Goal: Information Seeking & Learning: Check status

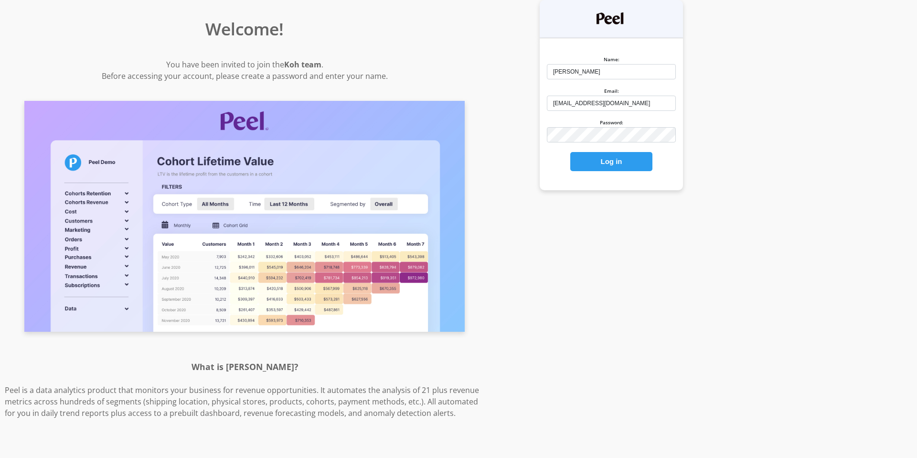
click at [608, 168] on button "Log in" at bounding box center [611, 161] width 82 height 19
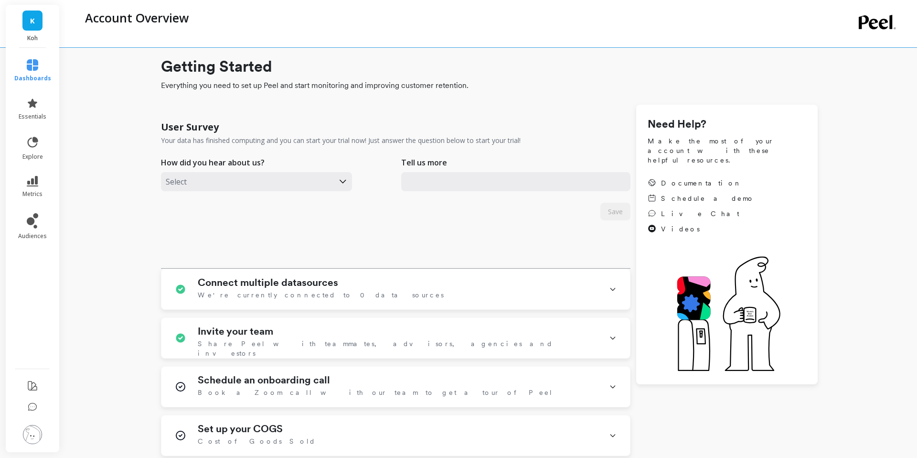
type input "mfeeney@koh.com"
click at [32, 64] on icon at bounding box center [32, 64] width 11 height 11
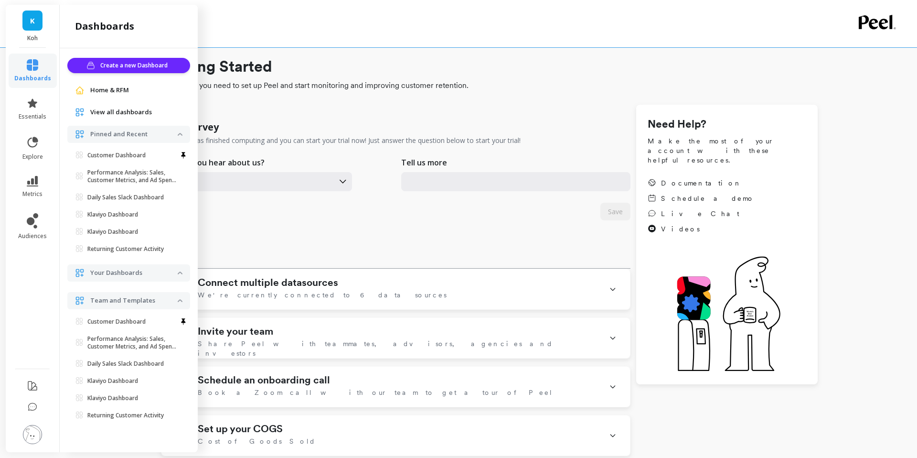
scroll to position [91, 0]
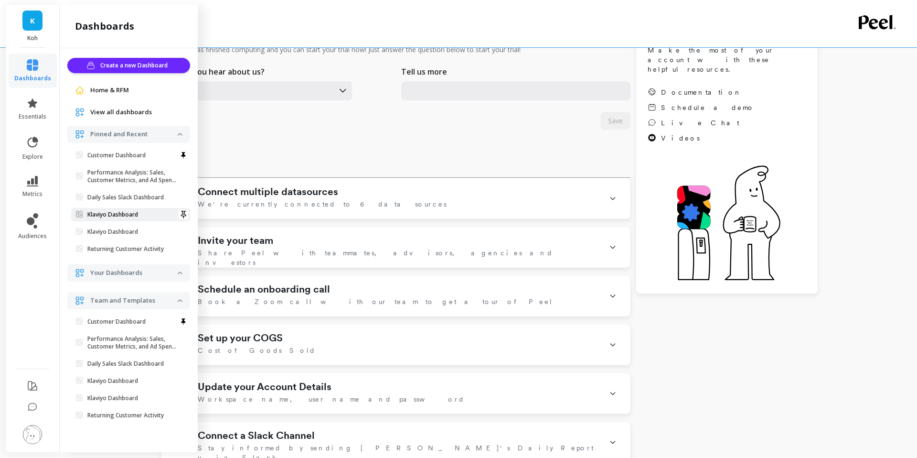
click at [117, 216] on p "Klaviyo Dashboard" at bounding box center [112, 215] width 51 height 8
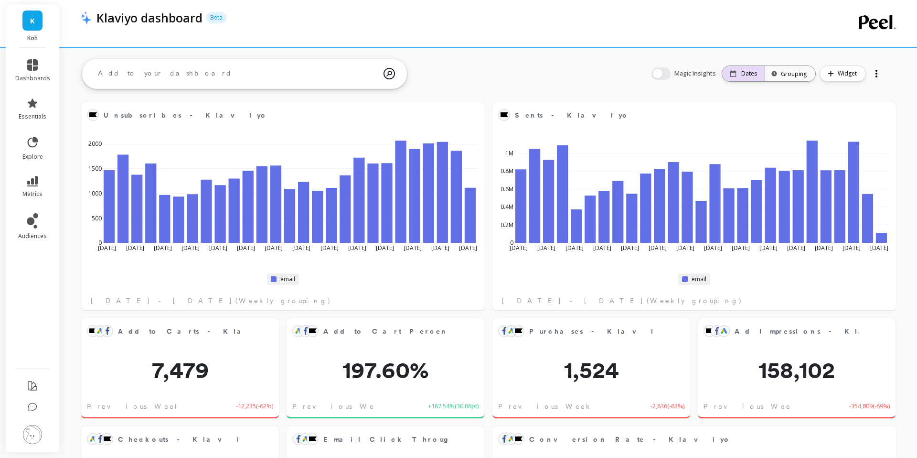
click at [743, 74] on p "Dates" at bounding box center [749, 74] width 16 height 8
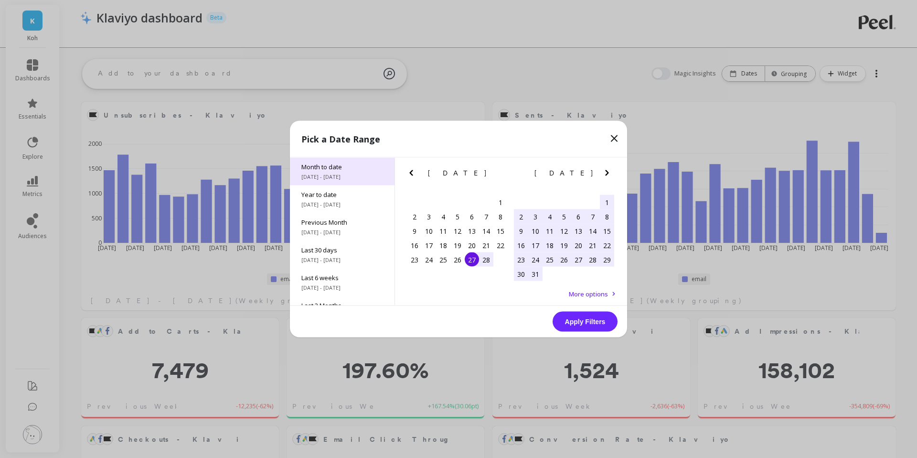
click at [320, 175] on span "8/1/2025 - 8/27/2025" at bounding box center [342, 177] width 82 height 8
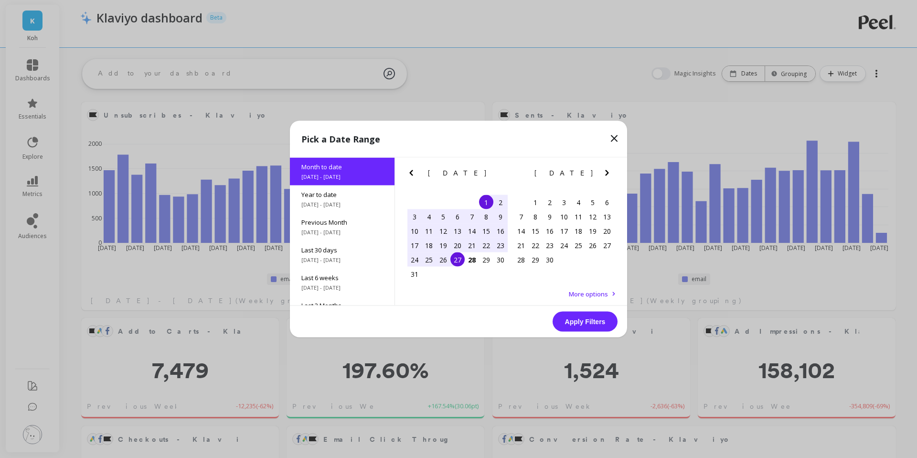
click at [592, 324] on button "Apply Filters" at bounding box center [585, 321] width 65 height 20
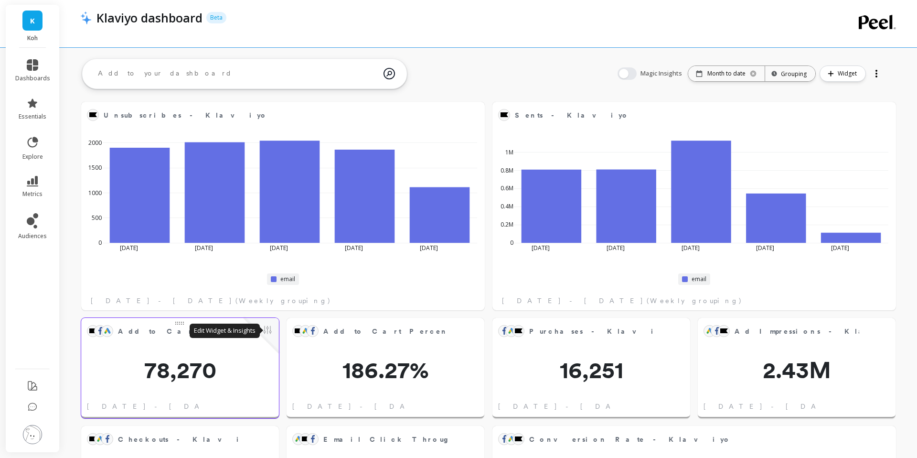
click at [269, 328] on button at bounding box center [267, 330] width 11 height 13
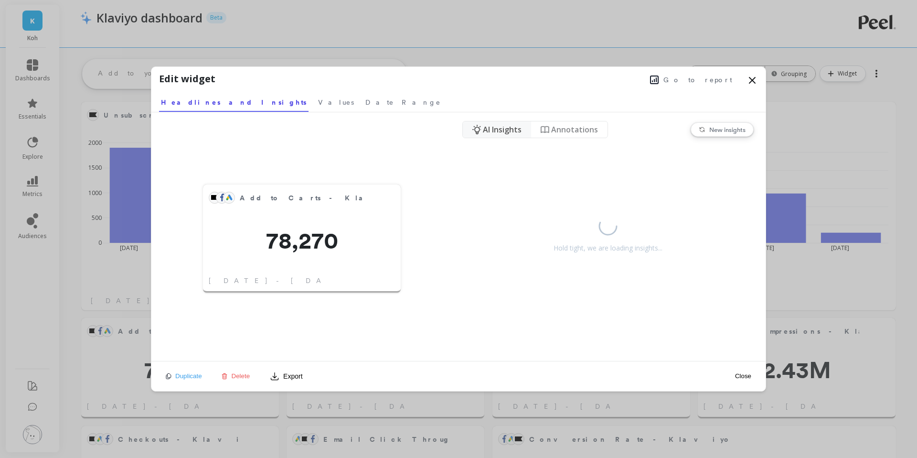
click at [754, 79] on icon at bounding box center [751, 80] width 11 height 11
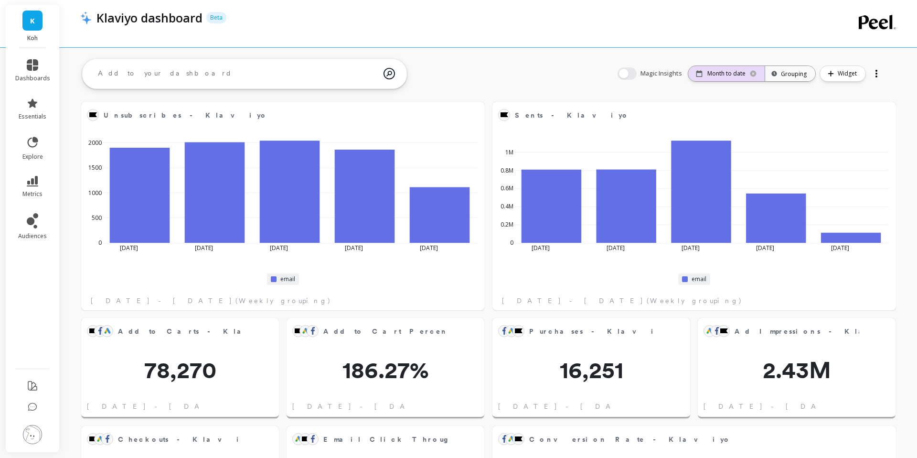
click at [732, 71] on p "Month to date" at bounding box center [726, 74] width 38 height 8
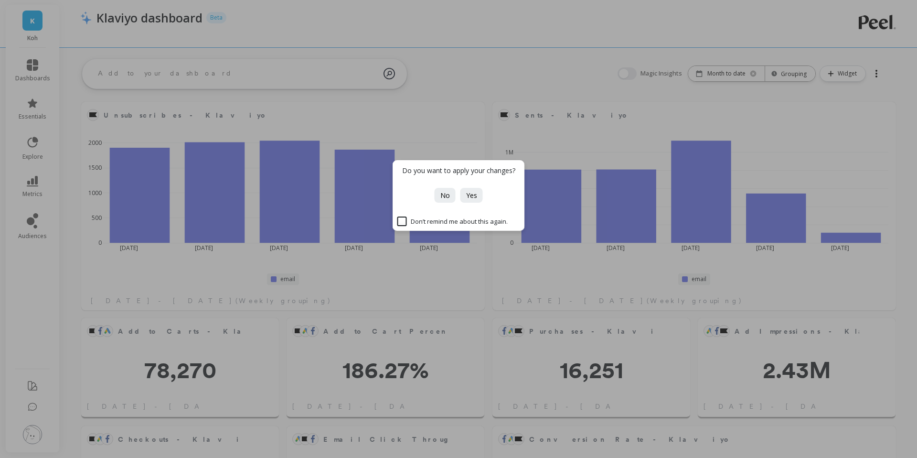
click at [803, 91] on div "Do you want to apply your changes? No Yes Don’t remind me about this again." at bounding box center [458, 229] width 917 height 458
click at [798, 73] on div "Do you want to apply your changes? No Yes Don’t remind me about this again." at bounding box center [458, 229] width 917 height 458
click at [445, 194] on span "No" at bounding box center [445, 195] width 10 height 9
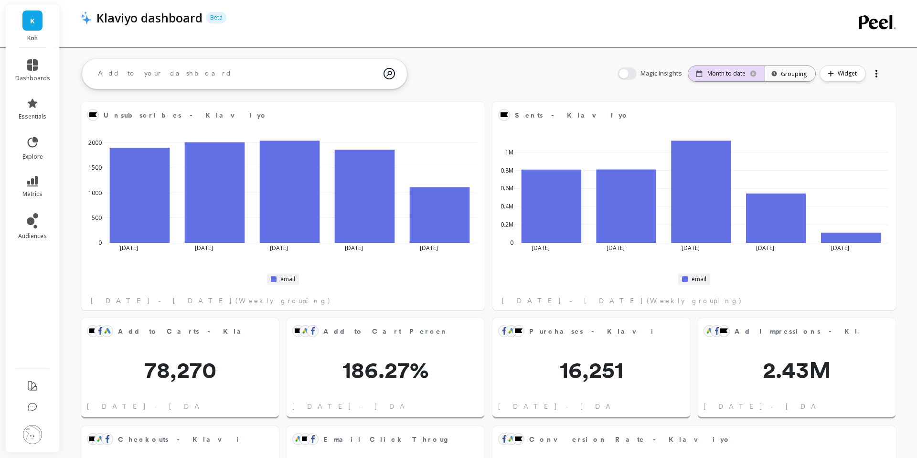
click at [717, 71] on p "Month to date" at bounding box center [726, 74] width 38 height 8
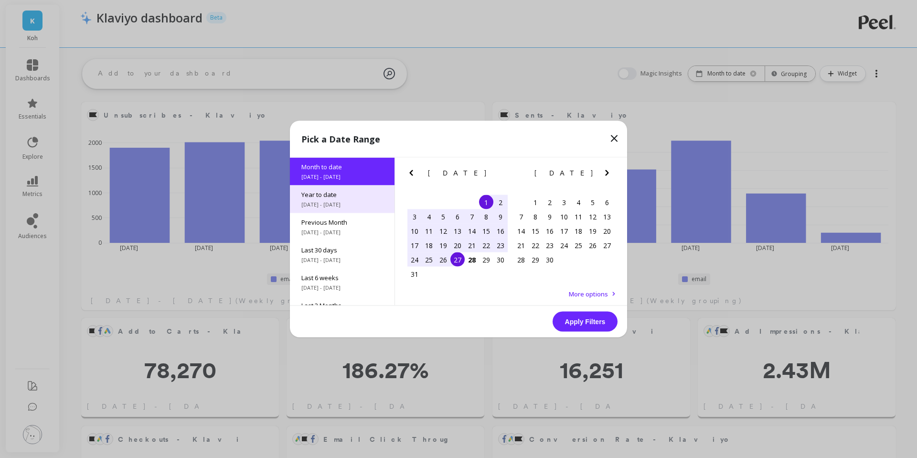
click at [325, 204] on span "[DATE] - [DATE]" at bounding box center [342, 205] width 82 height 8
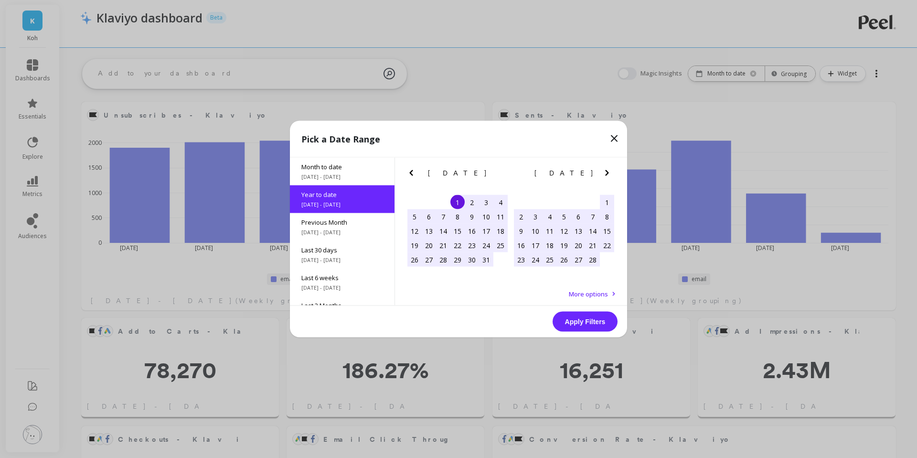
click at [589, 322] on button "Apply Filters" at bounding box center [585, 321] width 65 height 20
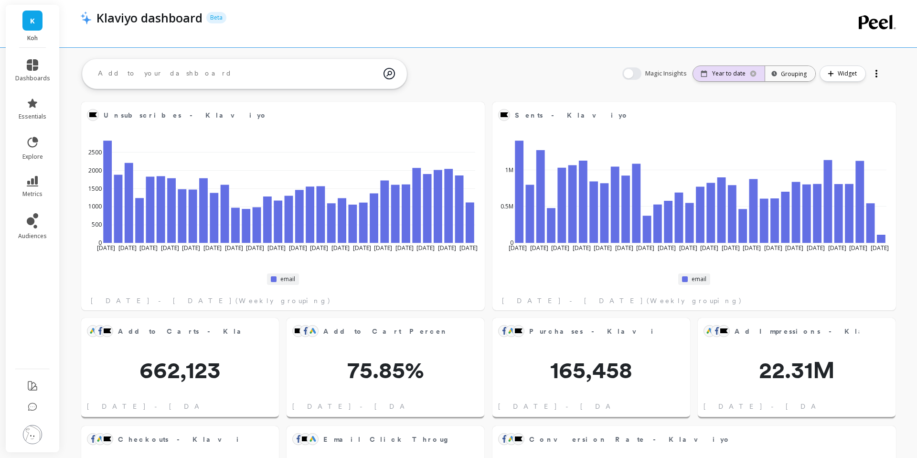
click at [743, 73] on p "Year to date" at bounding box center [728, 74] width 33 height 8
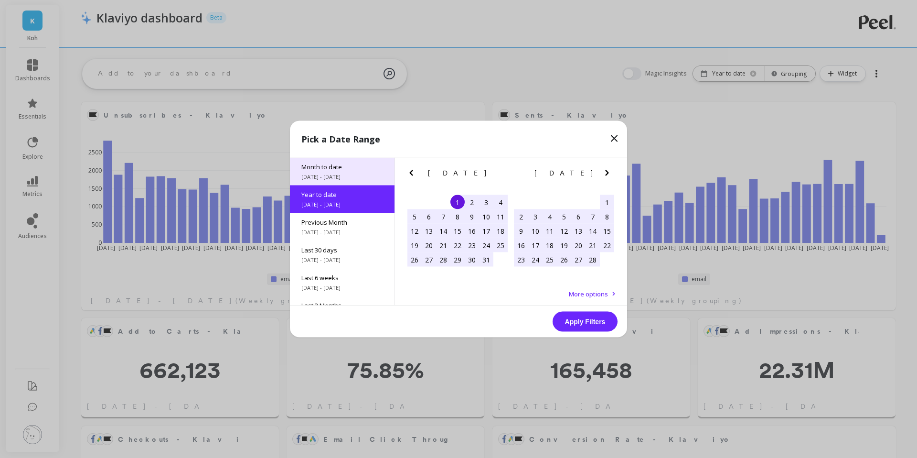
click at [345, 171] on div "Month to date 8/1/2025 - 8/27/2025" at bounding box center [342, 172] width 105 height 28
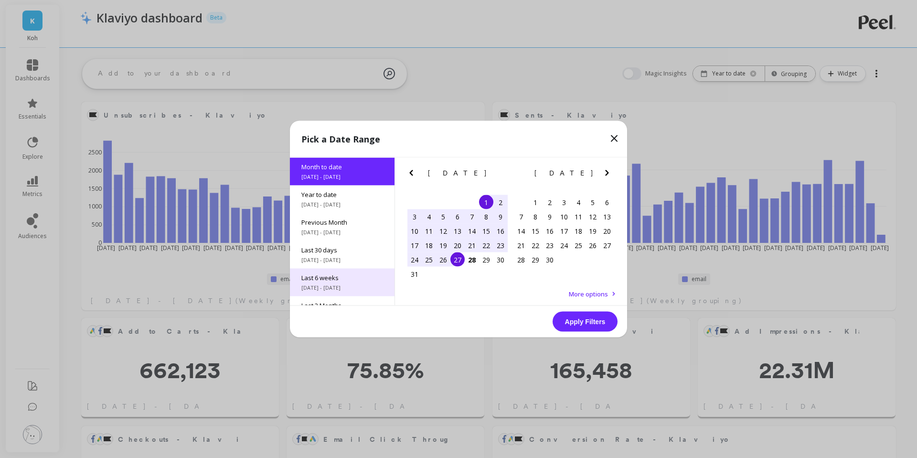
click at [328, 287] on span "[DATE] - [DATE]" at bounding box center [342, 288] width 82 height 8
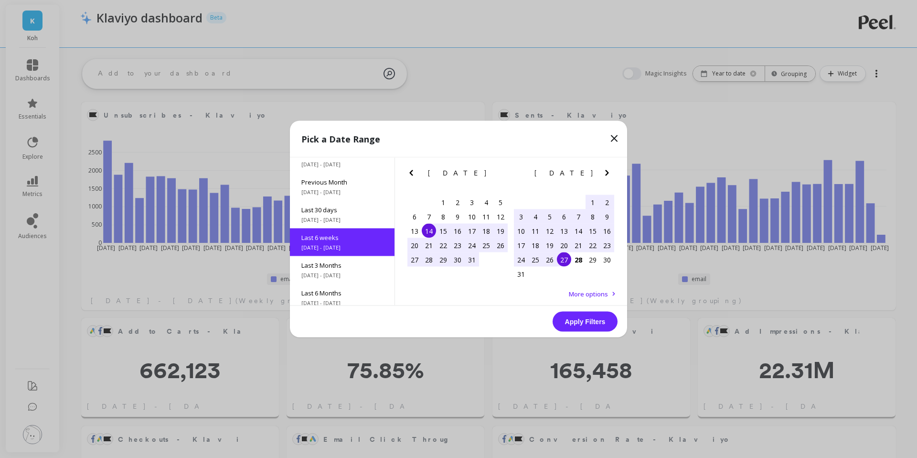
scroll to position [51, 0]
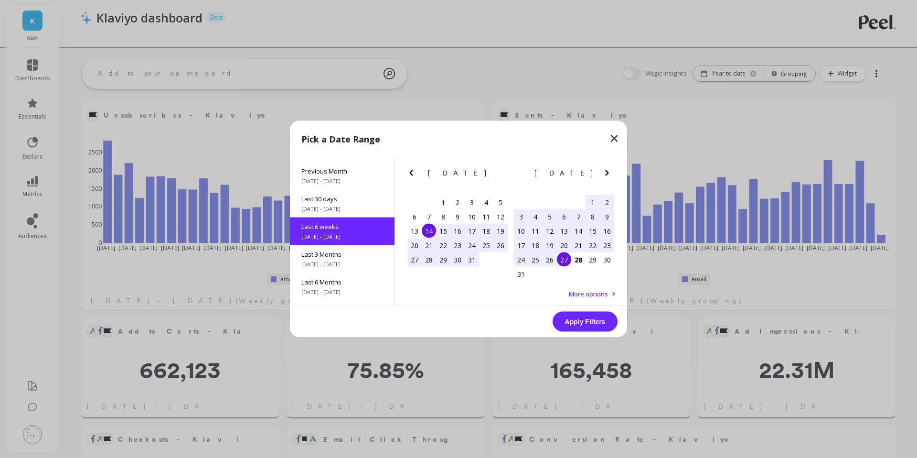
click at [584, 321] on button "Apply Filters" at bounding box center [585, 321] width 65 height 20
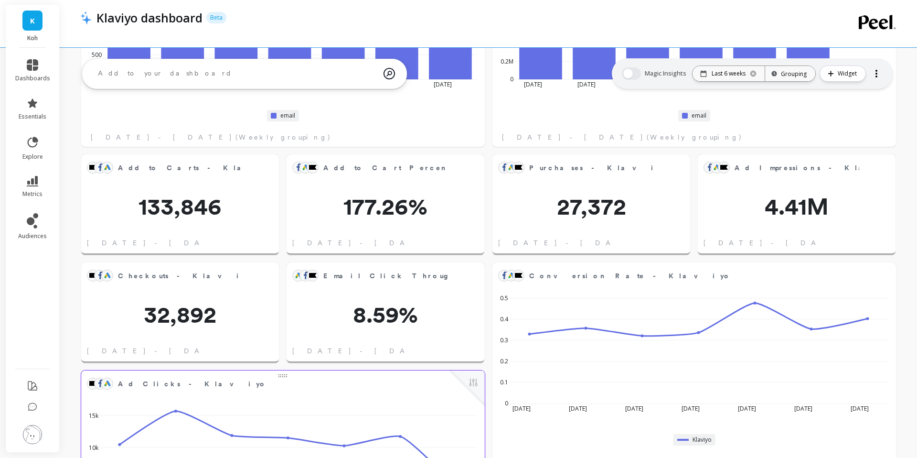
scroll to position [0, 0]
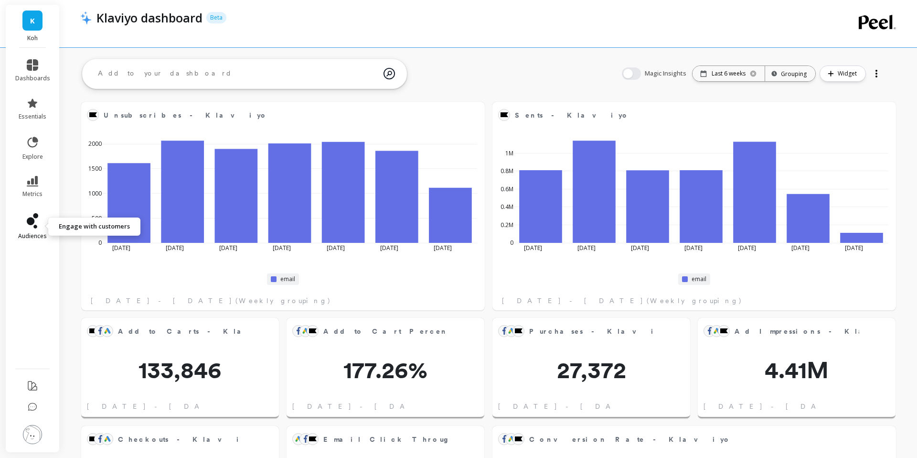
click at [29, 223] on icon at bounding box center [31, 221] width 8 height 8
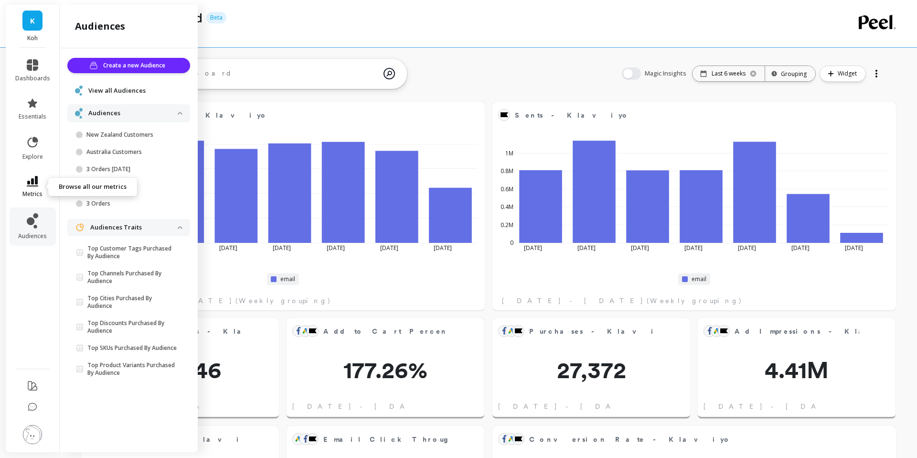
click at [30, 179] on icon at bounding box center [32, 181] width 11 height 11
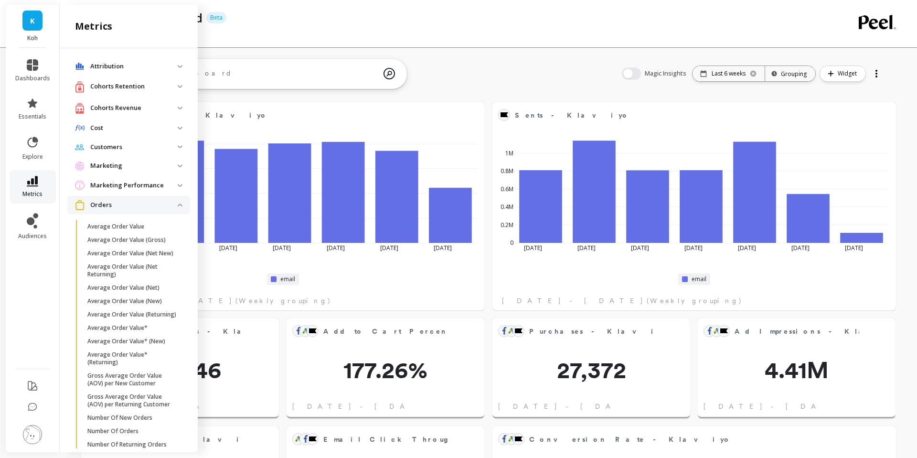
scroll to position [288, 0]
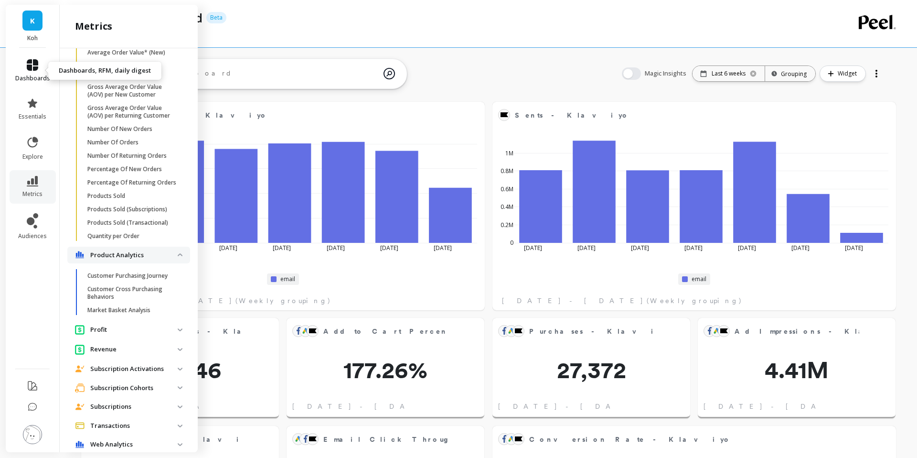
click at [26, 69] on link "dashboards" at bounding box center [32, 70] width 35 height 23
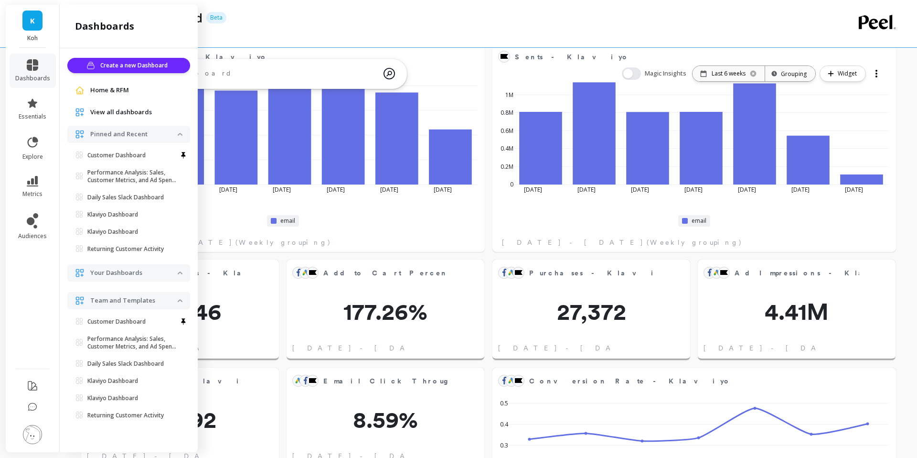
scroll to position [95, 0]
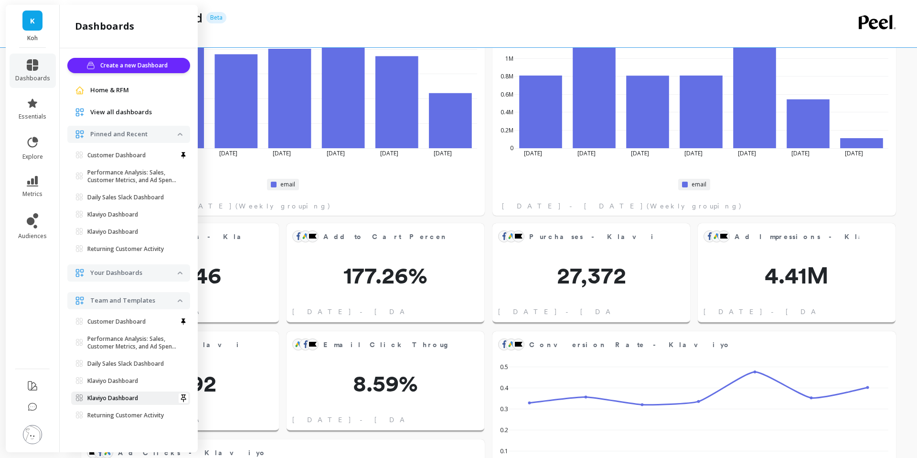
click at [117, 400] on p "Klaviyo Dashboard" at bounding box center [112, 398] width 51 height 8
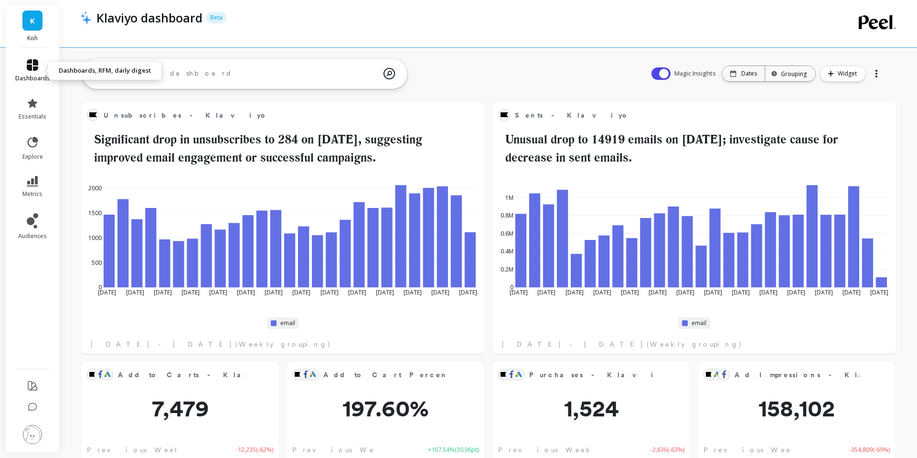
click at [36, 69] on icon at bounding box center [32, 64] width 11 height 11
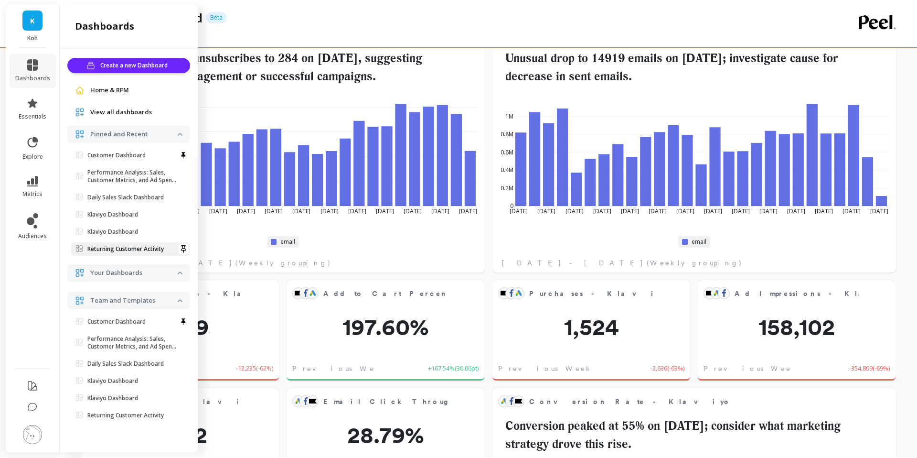
scroll to position [80, 0]
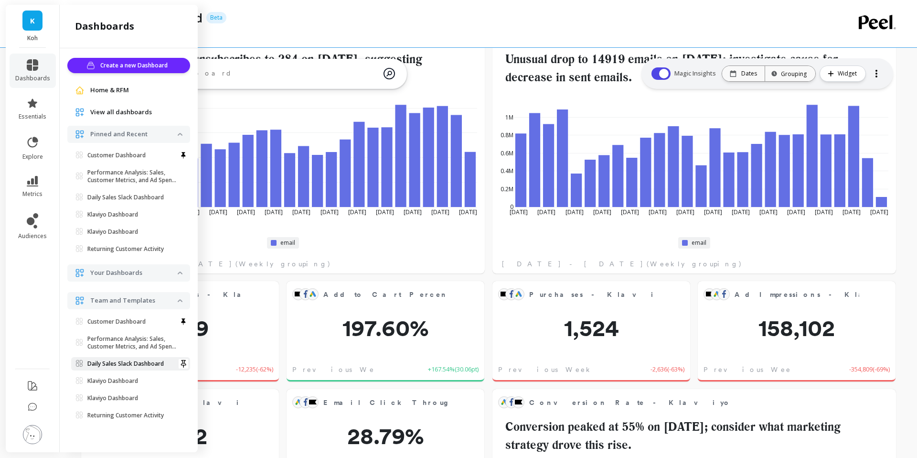
click at [110, 363] on p "Daily Sales Slack Dashboard" at bounding box center [125, 364] width 76 height 8
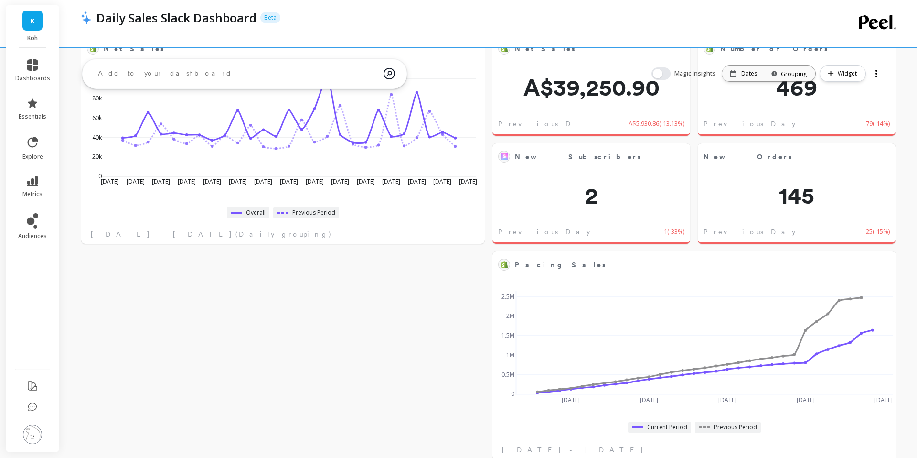
scroll to position [32, 0]
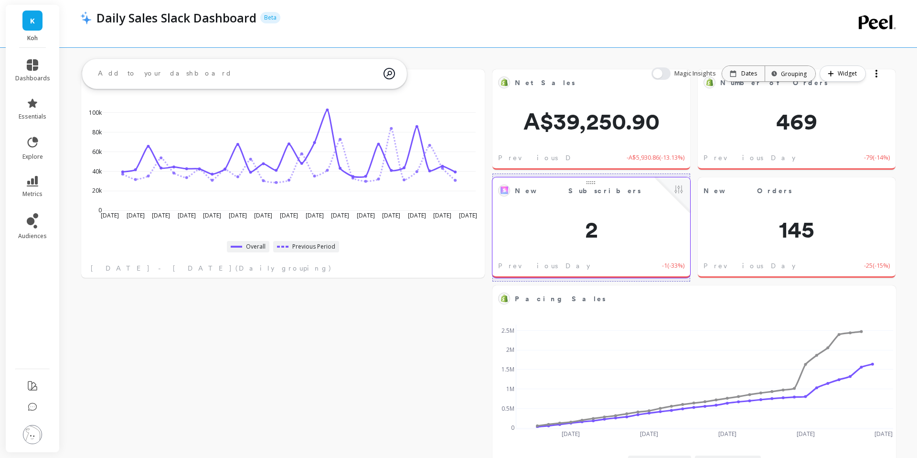
click at [620, 218] on span "2" at bounding box center [591, 229] width 198 height 23
click at [682, 189] on button at bounding box center [678, 189] width 11 height 13
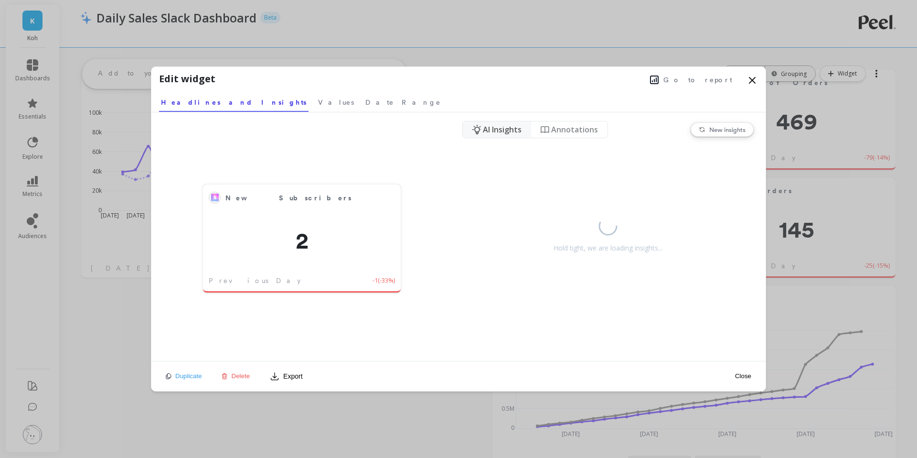
click at [753, 80] on icon at bounding box center [752, 80] width 6 height 6
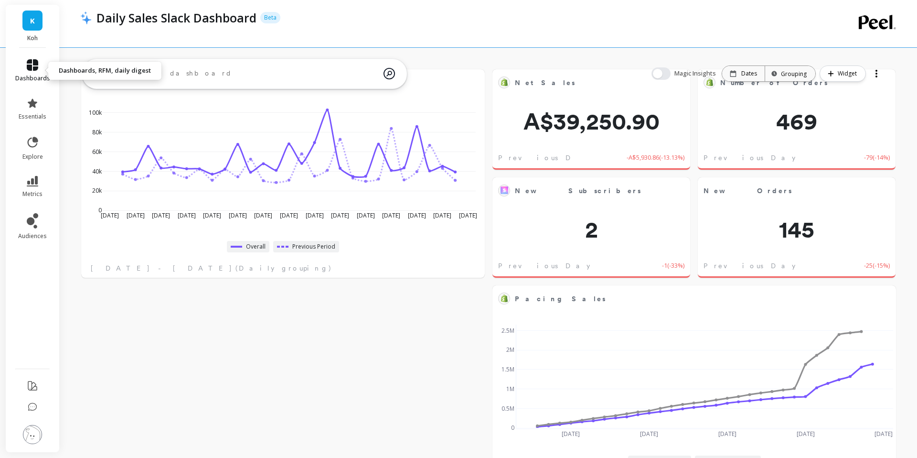
click at [32, 64] on icon at bounding box center [32, 64] width 11 height 11
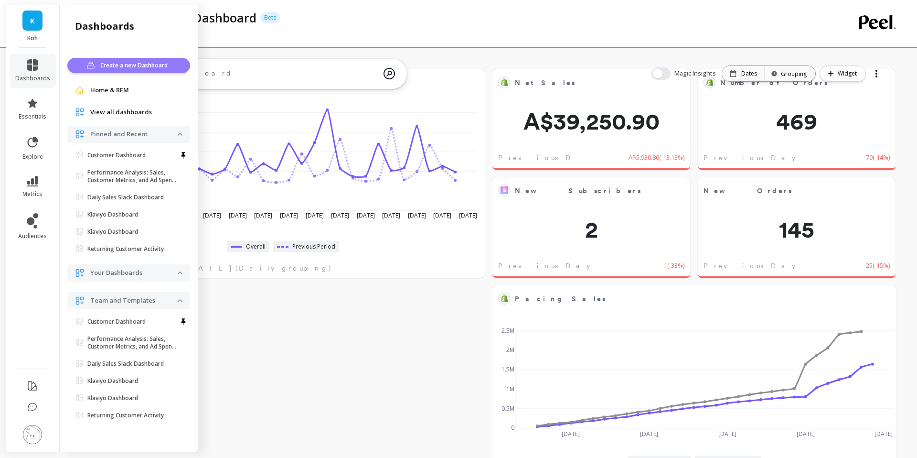
click at [155, 62] on span "Create a new Dashboard" at bounding box center [135, 66] width 70 height 10
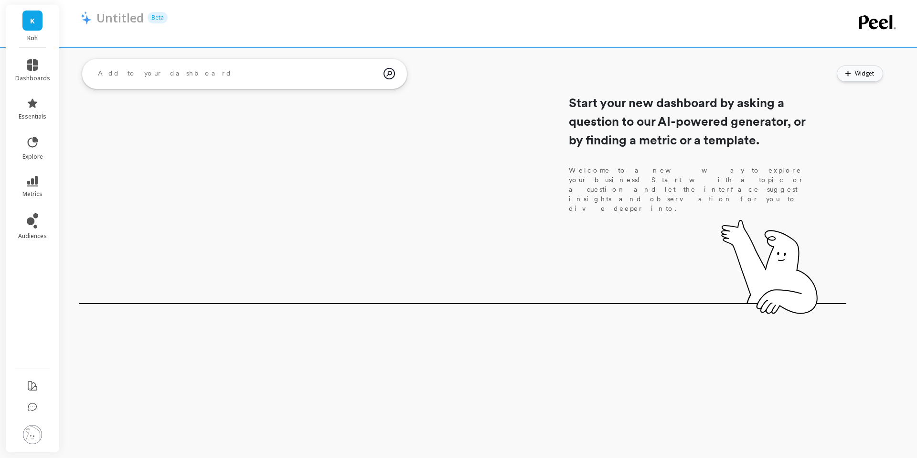
click at [855, 78] on button "Widget" at bounding box center [860, 73] width 46 height 16
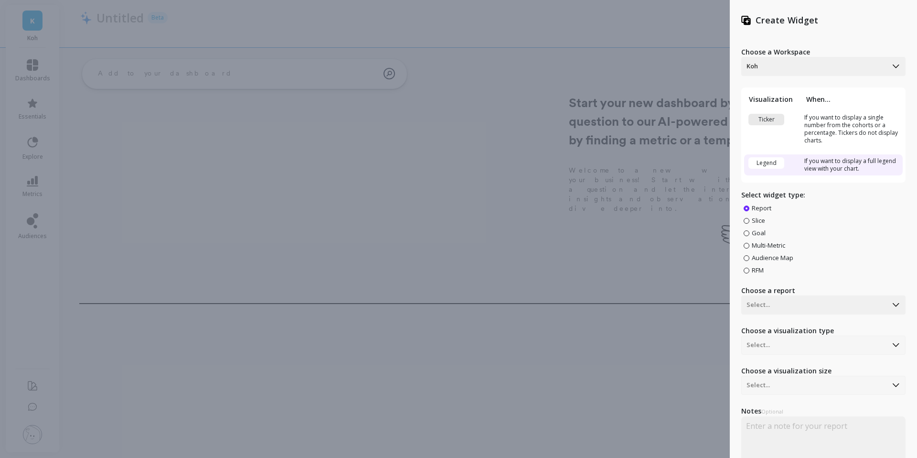
scroll to position [32, 0]
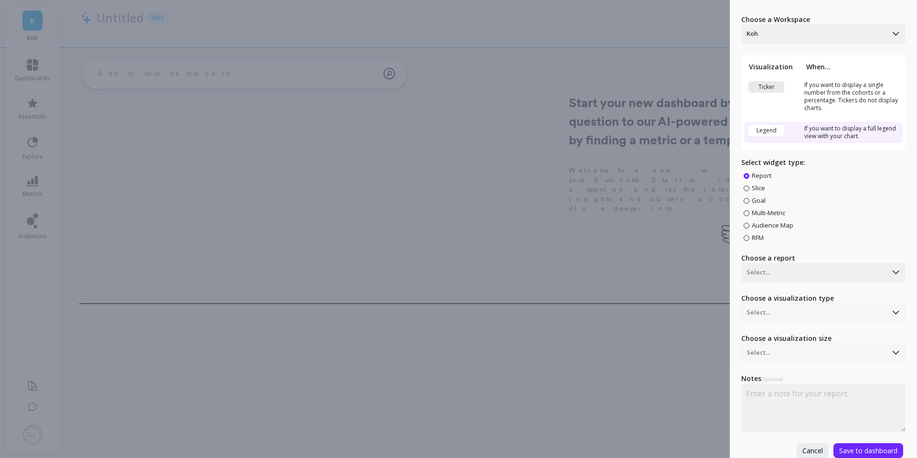
click at [747, 212] on span at bounding box center [747, 213] width 6 height 6
click at [0, 0] on input "Multi-Metric" at bounding box center [0, 0] width 0 height 0
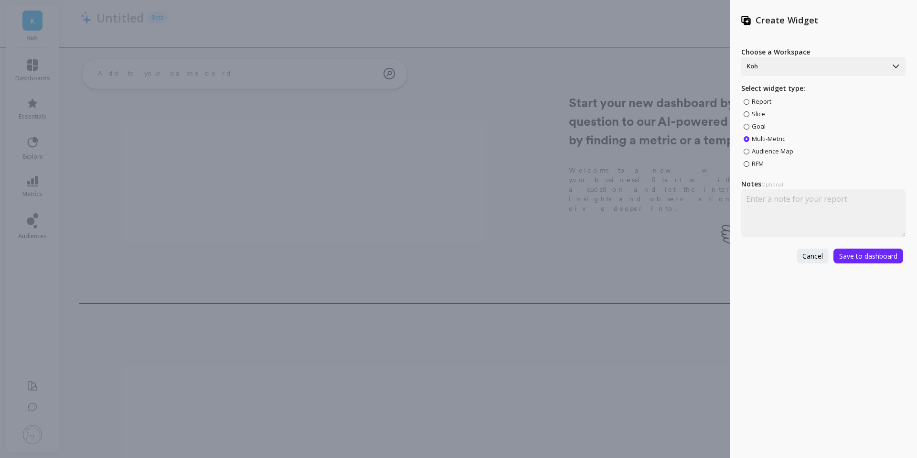
scroll to position [0, 0]
click at [810, 210] on textarea at bounding box center [823, 213] width 164 height 48
click at [748, 99] on label "Report" at bounding box center [758, 101] width 28 height 9
click at [0, 0] on input "Report" at bounding box center [0, 0] width 0 height 0
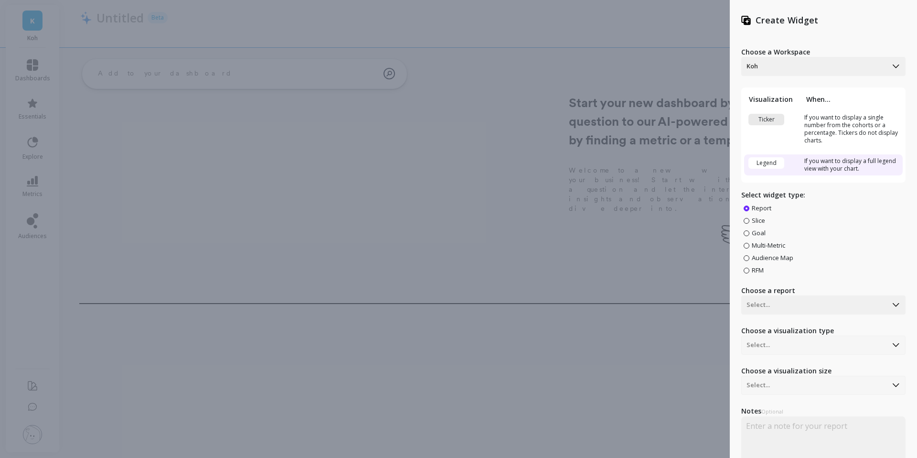
scroll to position [32, 0]
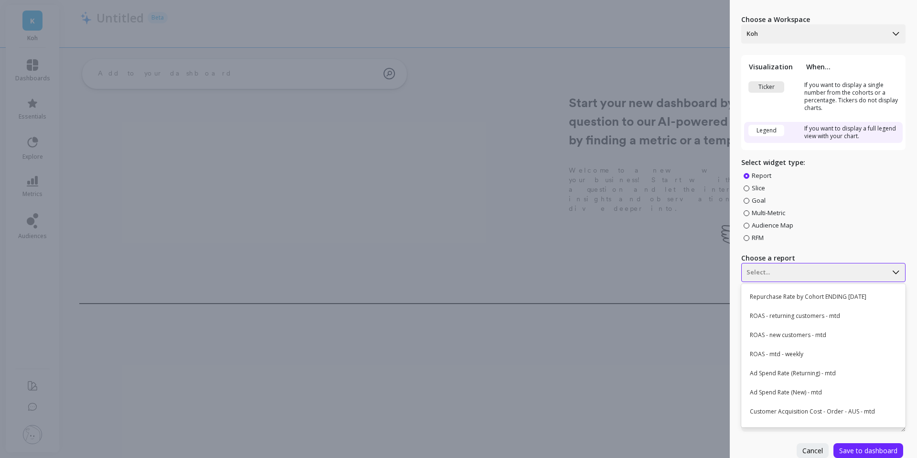
click at [775, 43] on div "Select..." at bounding box center [823, 33] width 164 height 19
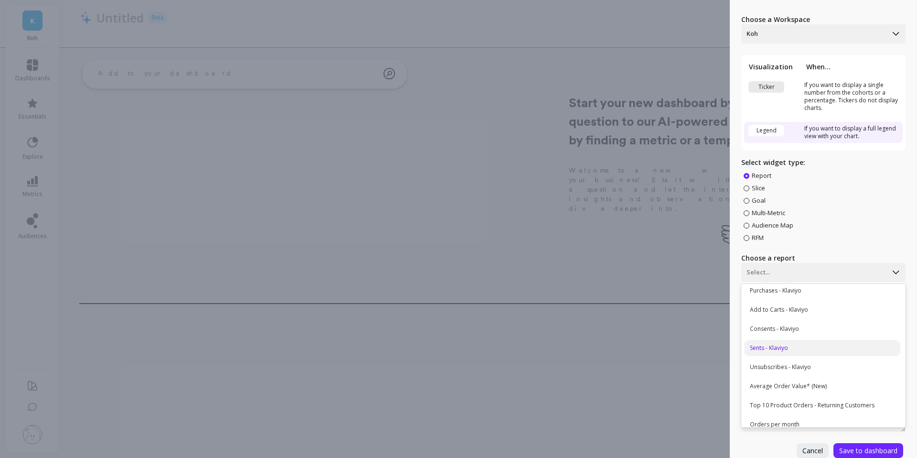
click at [775, 348] on div "Sents - Klaviyo" at bounding box center [822, 348] width 156 height 16
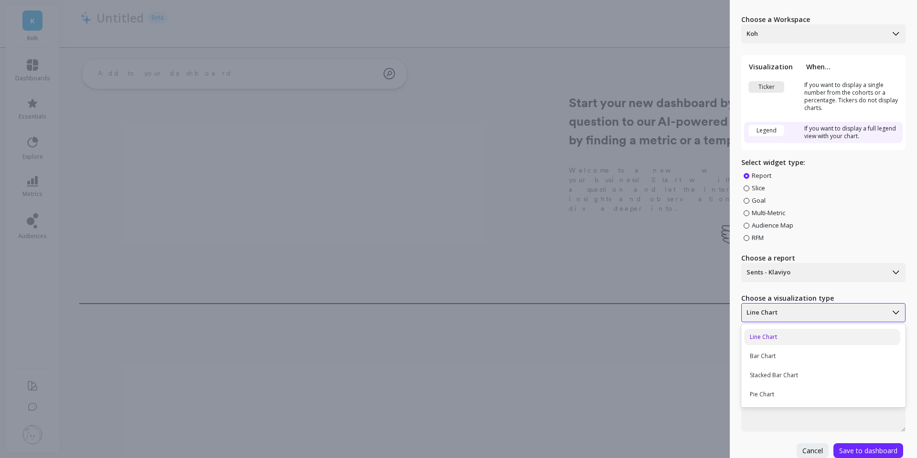
click at [785, 311] on div at bounding box center [814, 312] width 136 height 11
click at [775, 356] on div "Bar Chart" at bounding box center [822, 356] width 156 height 16
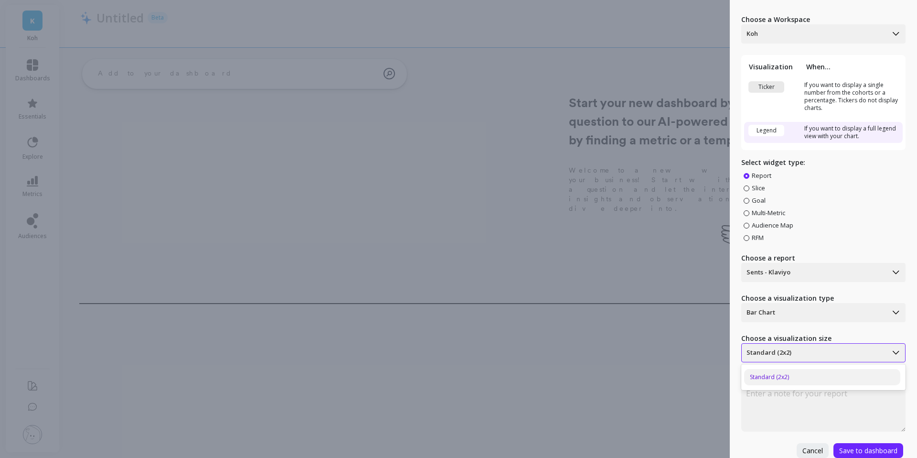
click at [793, 351] on div at bounding box center [814, 352] width 136 height 11
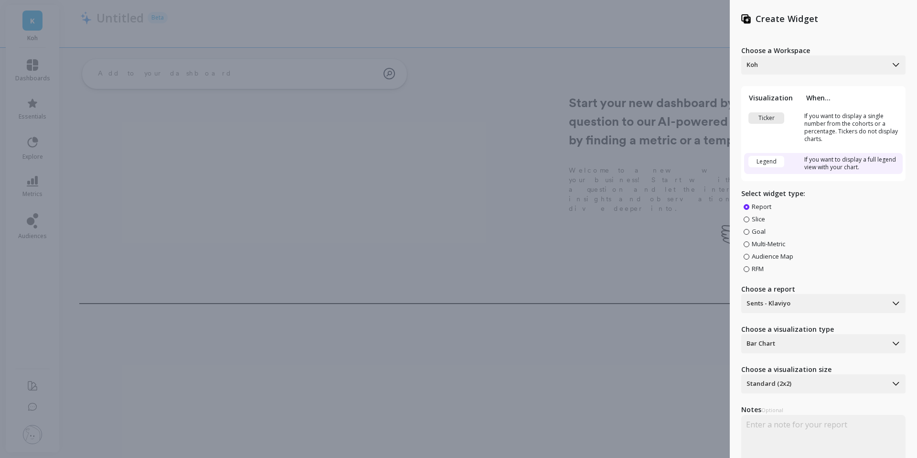
scroll to position [0, 0]
click at [821, 128] on td "If you want to display a single number from the cohorts or a percentage. Ticker…" at bounding box center [851, 129] width 101 height 36
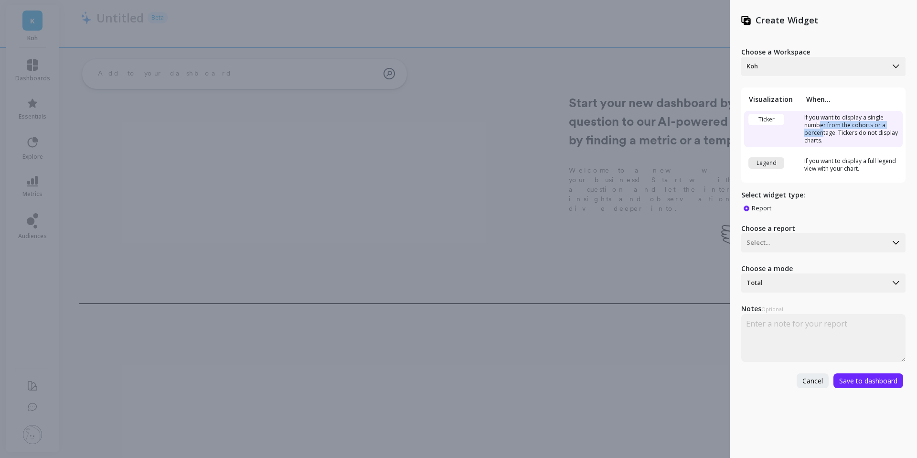
click at [825, 123] on td "If you want to display a single number from the cohorts or a percentage. Ticker…" at bounding box center [851, 129] width 101 height 36
click at [819, 165] on td "If you want to display a full legend view with your chart." at bounding box center [851, 164] width 101 height 21
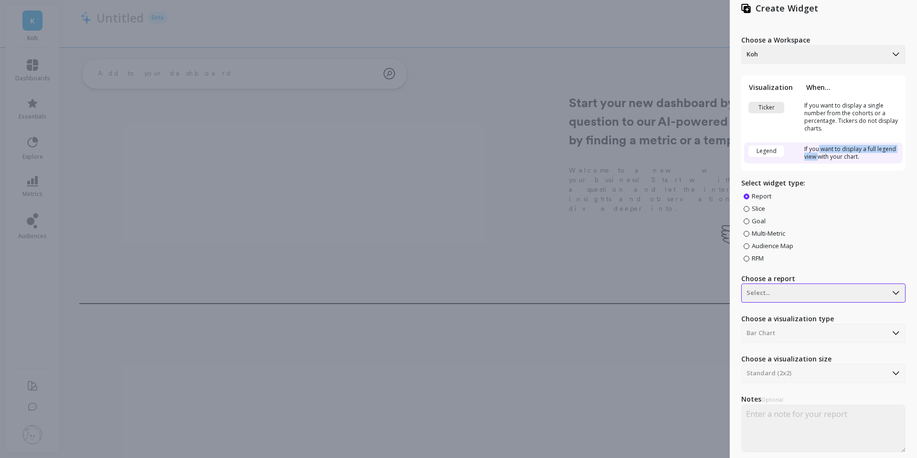
scroll to position [32, 0]
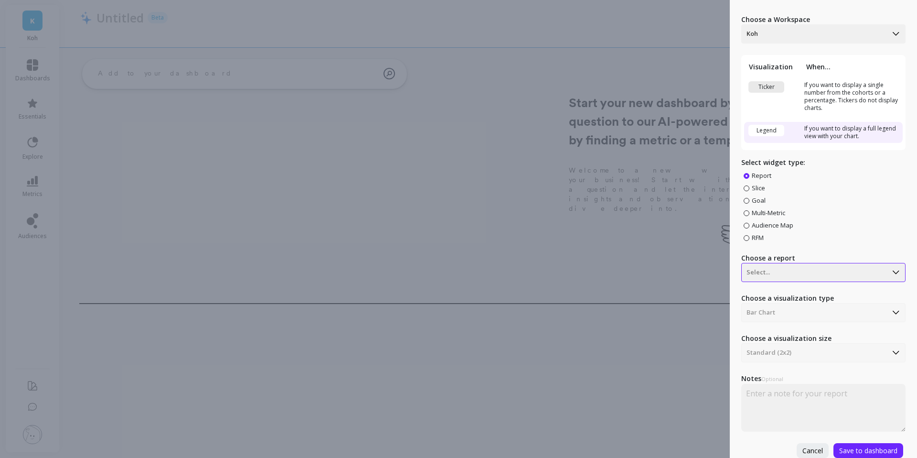
click at [818, 40] on div at bounding box center [814, 33] width 136 height 11
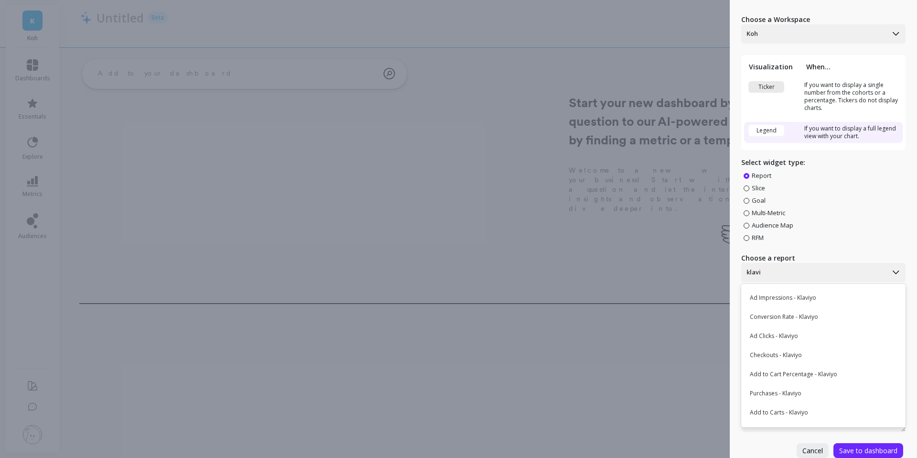
scroll to position [0, 0]
type input "klavi"
click at [682, 83] on div "Create Widget Choose a Workspace Koh Visualization When... Ticker If you want t…" at bounding box center [458, 229] width 917 height 458
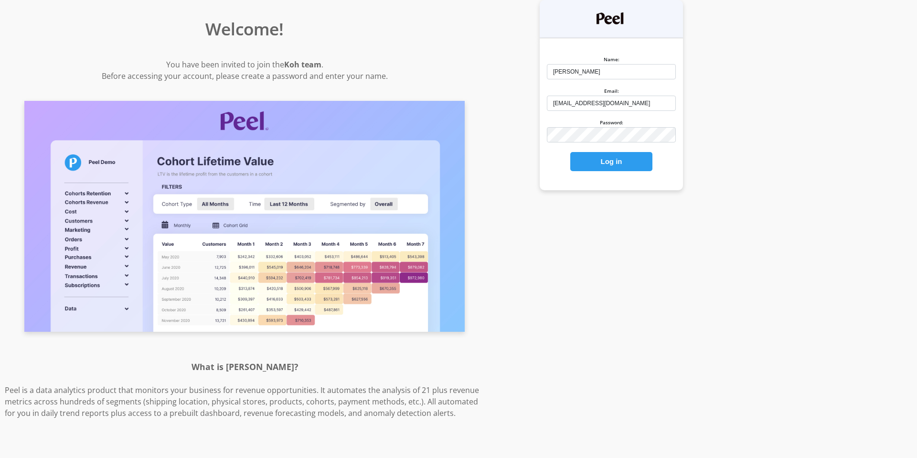
click at [603, 163] on button "Log in" at bounding box center [611, 161] width 82 height 19
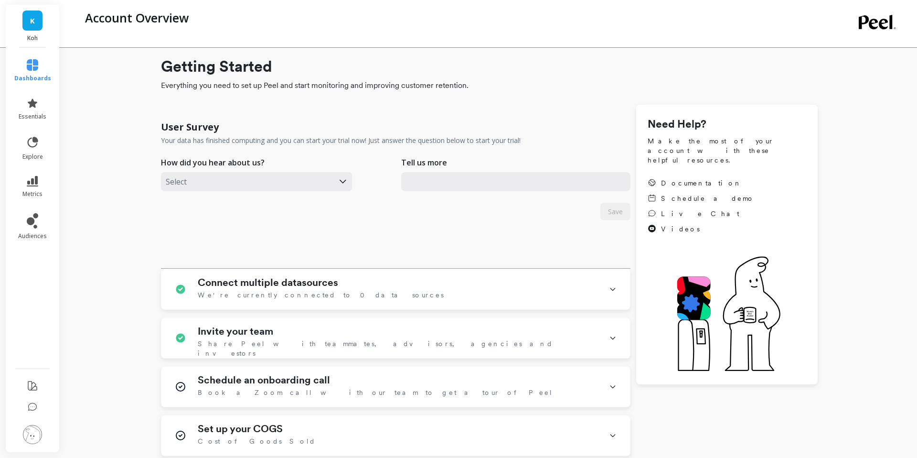
type input "[EMAIL_ADDRESS][DOMAIN_NAME]"
click at [30, 141] on icon at bounding box center [32, 142] width 13 height 13
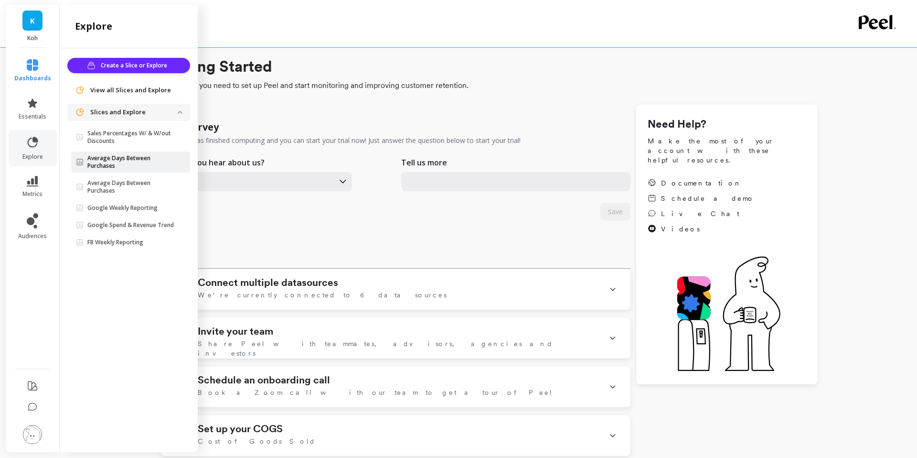
click at [126, 161] on p "Average Days Between Purchases" at bounding box center [132, 161] width 90 height 15
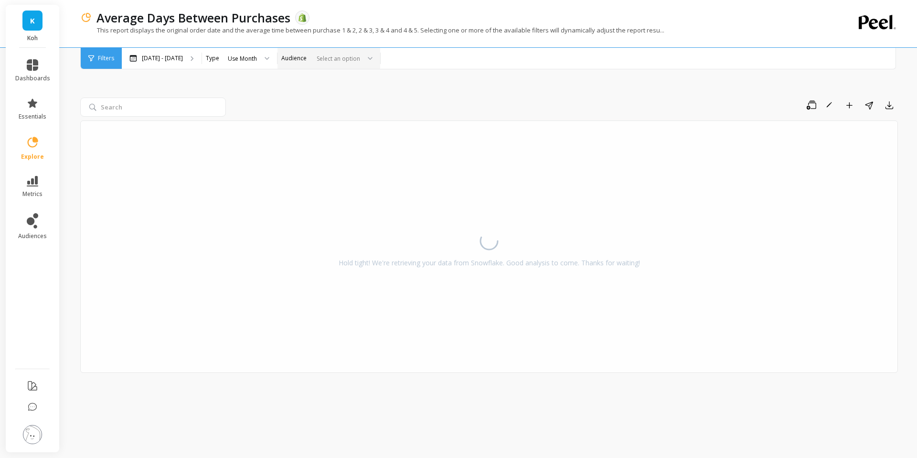
click at [360, 54] on div at bounding box center [336, 58] width 47 height 9
click at [341, 193] on div "All Customers" at bounding box center [329, 193] width 90 height 9
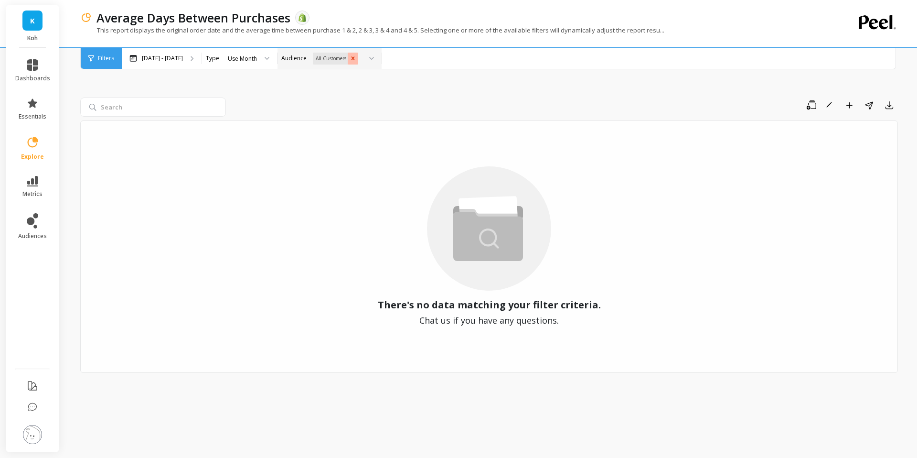
click at [356, 60] on icon "Remove All Customers" at bounding box center [353, 58] width 7 height 7
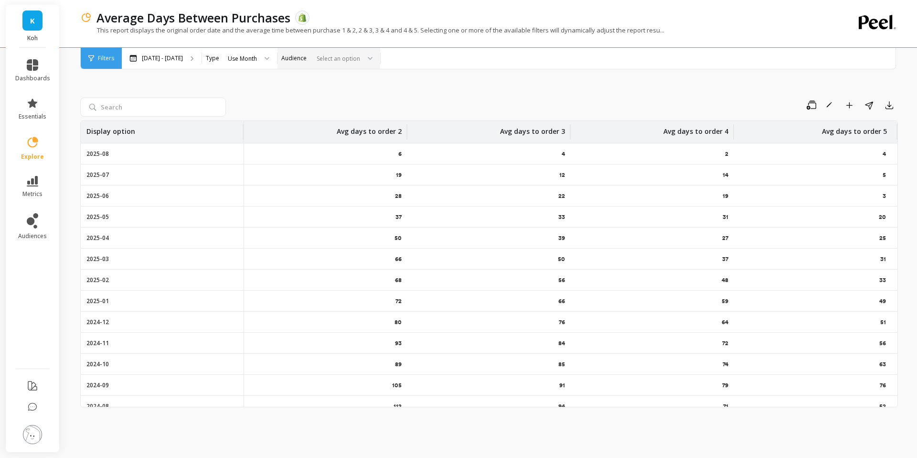
click at [546, 97] on div "Save Rename Add to Dashboard Share Export" at bounding box center [564, 104] width 668 height 15
click at [352, 59] on div at bounding box center [336, 58] width 47 height 9
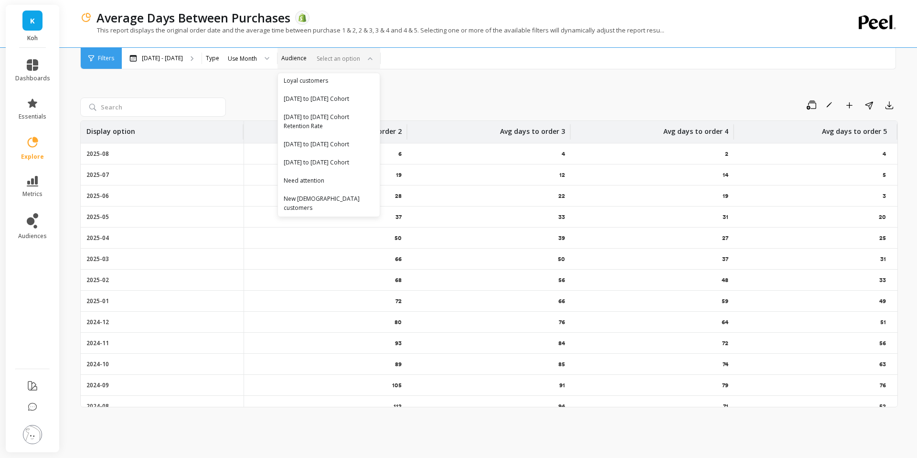
scroll to position [397, 0]
click at [340, 209] on div "Universal Loyalists" at bounding box center [329, 213] width 90 height 9
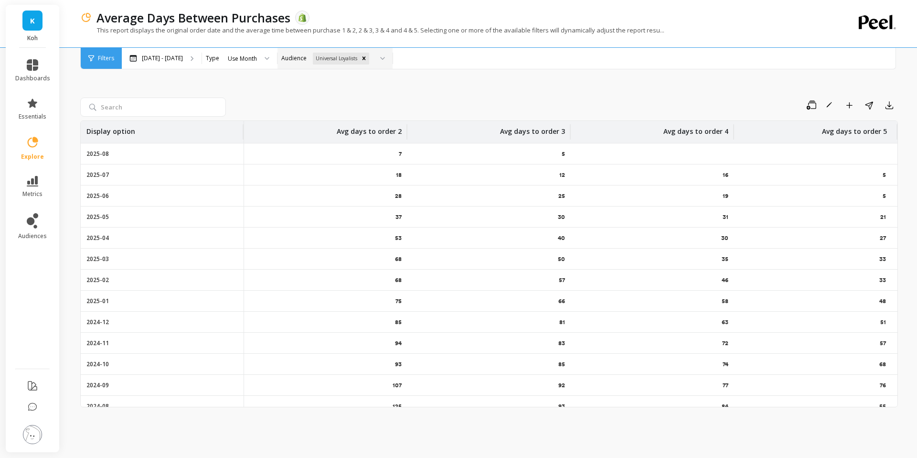
scroll to position [10, 0]
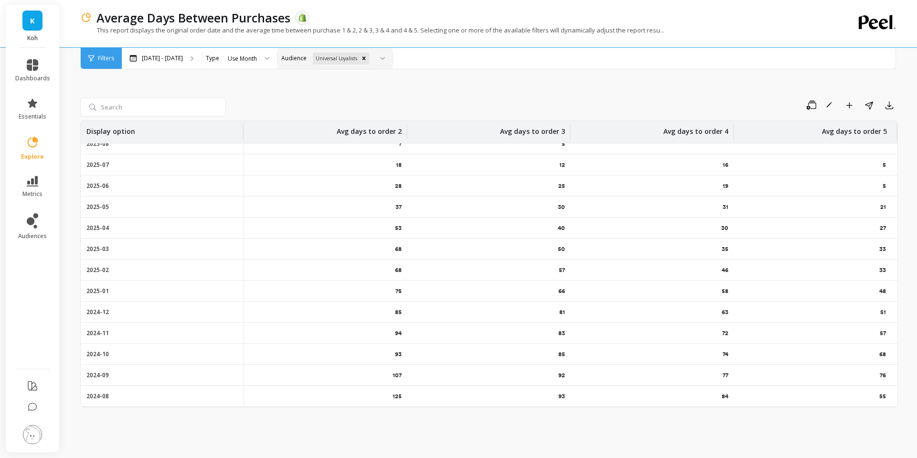
click at [402, 398] on div "125" at bounding box center [325, 395] width 163 height 21
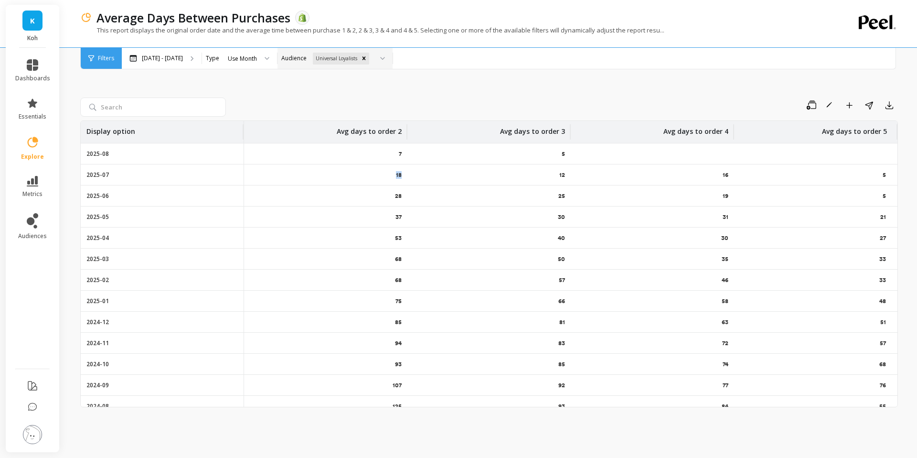
drag, startPoint x: 395, startPoint y: 175, endPoint x: 401, endPoint y: 175, distance: 5.7
click at [401, 175] on div "18" at bounding box center [325, 174] width 163 height 21
click at [401, 175] on p "18" at bounding box center [399, 175] width 6 height 8
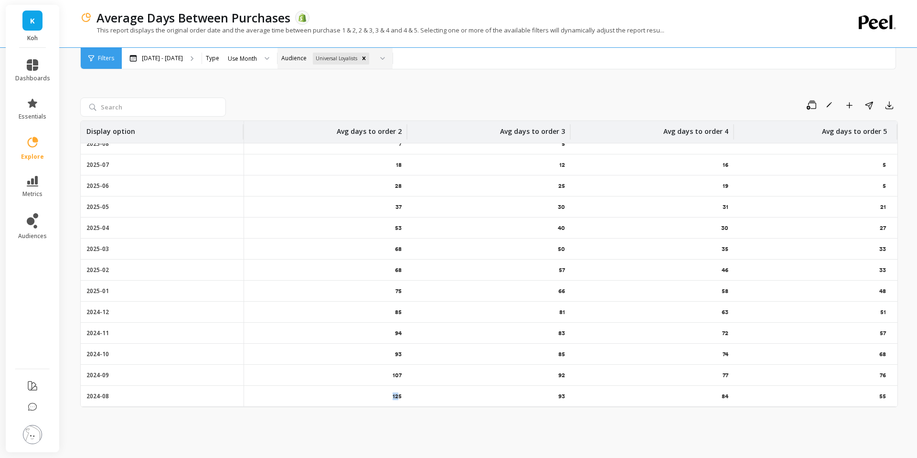
drag, startPoint x: 393, startPoint y: 394, endPoint x: 400, endPoint y: 394, distance: 6.7
click at [400, 394] on p "125" at bounding box center [397, 396] width 9 height 8
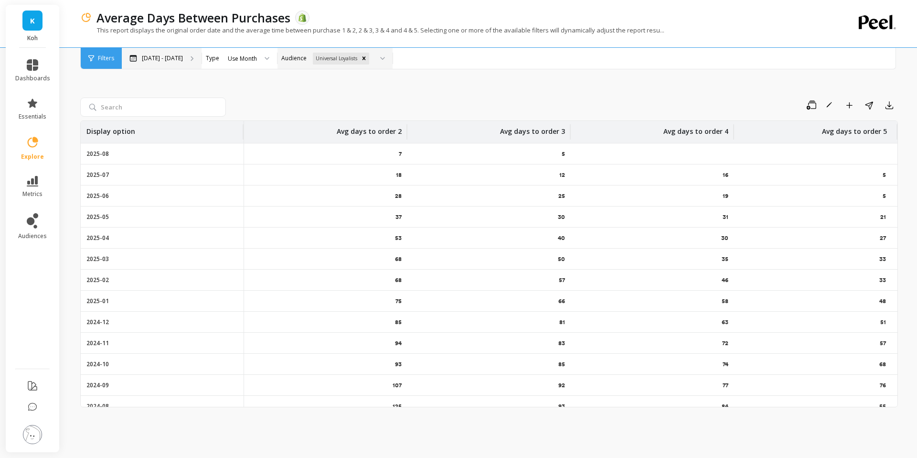
click at [202, 57] on div "[DATE] - [DATE]" at bounding box center [162, 58] width 80 height 21
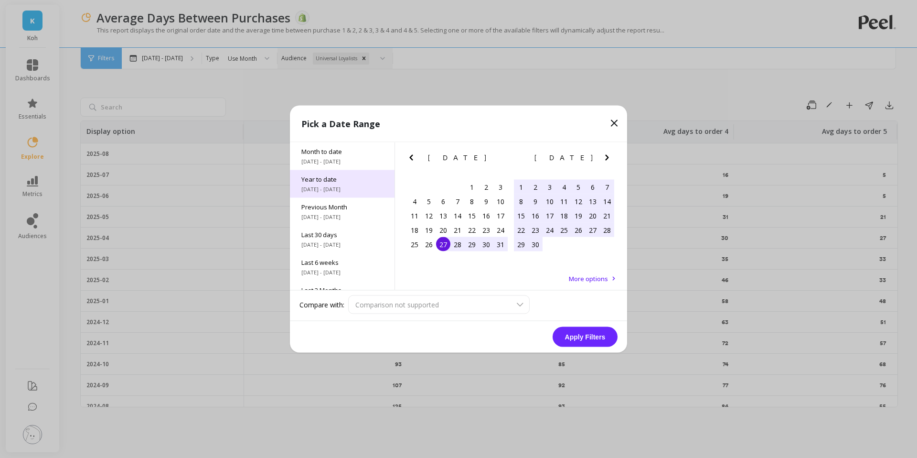
click at [345, 177] on span "Year to date" at bounding box center [342, 179] width 82 height 9
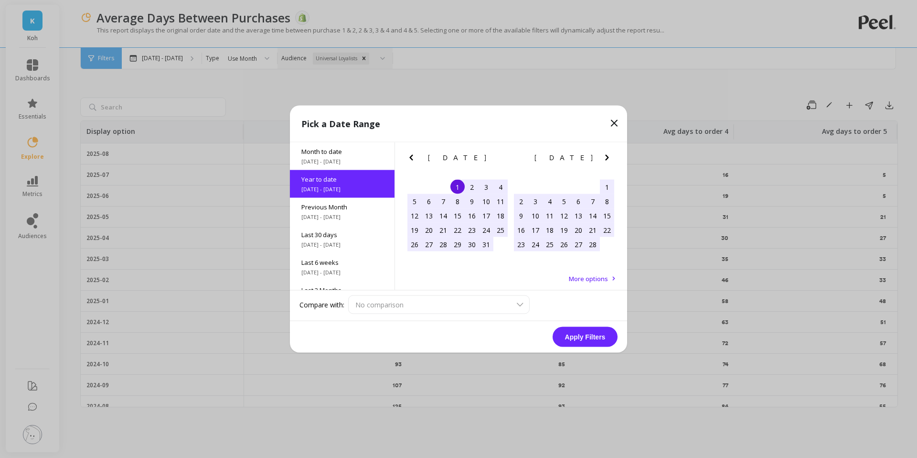
click at [585, 335] on button "Apply Filters" at bounding box center [585, 337] width 65 height 20
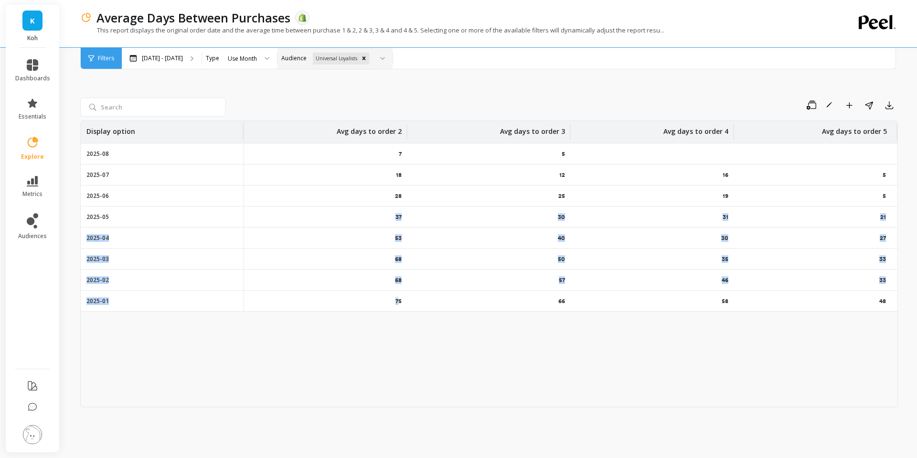
drag, startPoint x: 395, startPoint y: 216, endPoint x: 397, endPoint y: 301, distance: 85.0
click at [398, 301] on tbody "2025-08 7 5 - - 2025-07 18 12 16 5 2025-06 28 25 19 5 2025-05 37 30 31 21 2025-…" at bounding box center [489, 227] width 817 height 168
click at [397, 301] on p "75" at bounding box center [398, 301] width 6 height 8
drag, startPoint x: 398, startPoint y: 152, endPoint x: 404, endPoint y: 308, distance: 155.8
click at [405, 308] on tbody "2025-08 7 5 - - 2025-07 18 12 16 5 2025-06 28 25 19 5 2025-05 37 30 31 21 2025-…" at bounding box center [489, 227] width 817 height 168
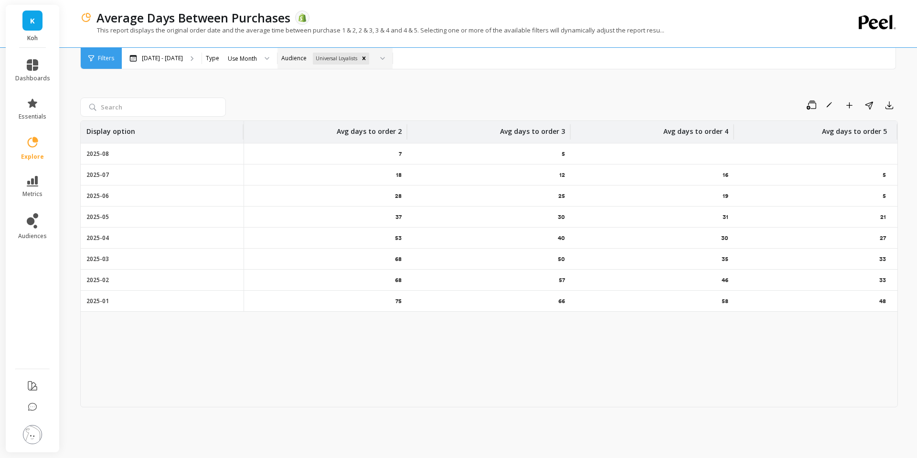
click at [395, 299] on p "75" at bounding box center [398, 301] width 6 height 8
drag, startPoint x: 395, startPoint y: 299, endPoint x: 406, endPoint y: 302, distance: 11.2
click at [406, 302] on div "75" at bounding box center [325, 300] width 163 height 21
drag, startPoint x: 115, startPoint y: 301, endPoint x: 83, endPoint y: 299, distance: 32.0
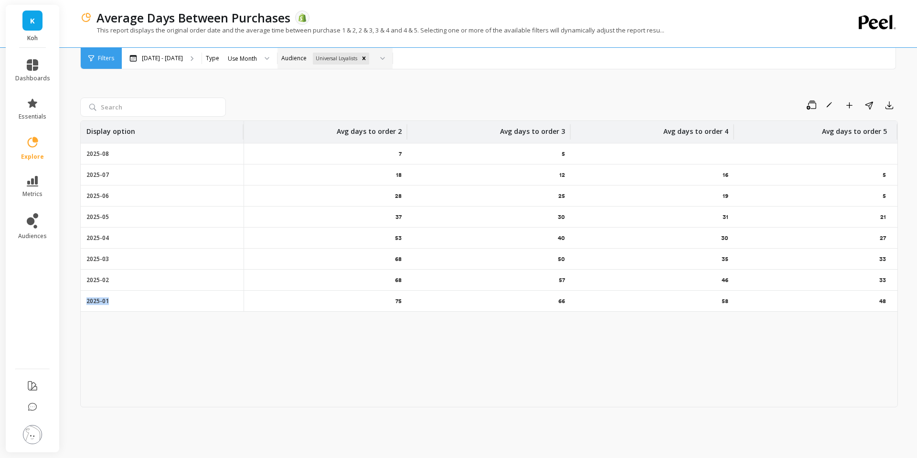
click at [83, 299] on div "2025-01" at bounding box center [162, 300] width 163 height 21
drag, startPoint x: 392, startPoint y: 299, endPoint x: 405, endPoint y: 299, distance: 13.4
click at [405, 299] on div "75" at bounding box center [325, 300] width 163 height 21
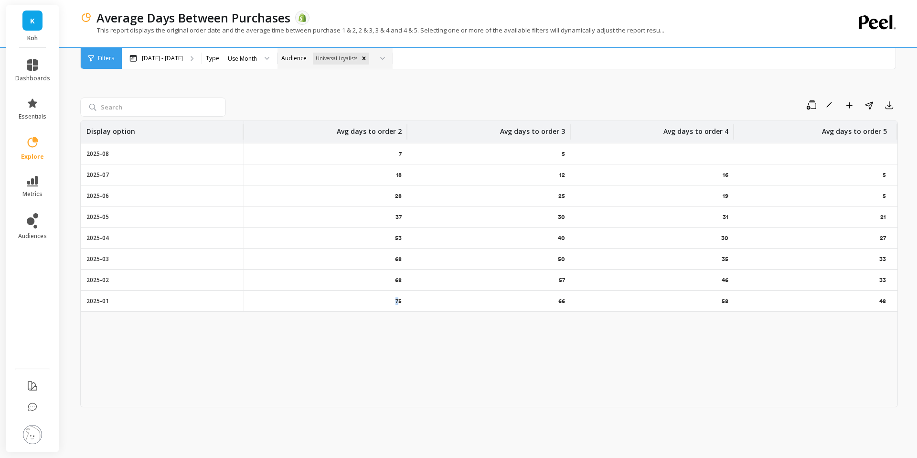
click at [395, 300] on p "75" at bounding box center [398, 301] width 6 height 8
drag, startPoint x: 395, startPoint y: 300, endPoint x: 403, endPoint y: 303, distance: 8.0
click at [396, 300] on p "75" at bounding box center [398, 301] width 6 height 8
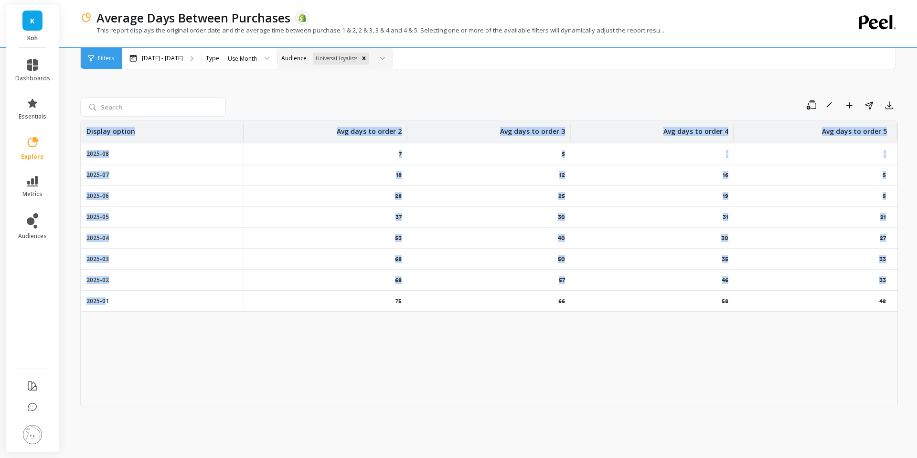
drag, startPoint x: 84, startPoint y: 299, endPoint x: 74, endPoint y: 299, distance: 9.6
click at [74, 299] on div "Average Days Between Purchases The data you are viewing comes from: Shopify Thi…" at bounding box center [491, 229] width 852 height 458
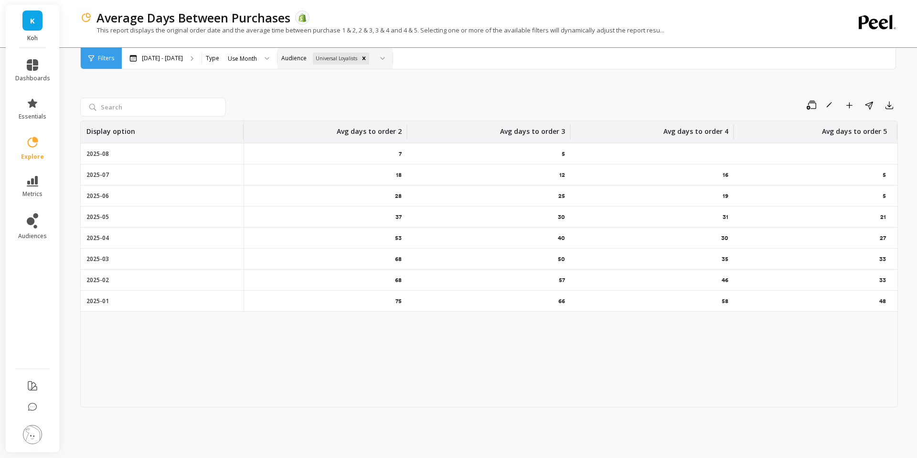
click at [396, 303] on p "75" at bounding box center [398, 301] width 6 height 8
drag, startPoint x: 396, startPoint y: 299, endPoint x: 406, endPoint y: 299, distance: 10.5
click at [406, 299] on div "75" at bounding box center [325, 300] width 163 height 21
drag, startPoint x: 396, startPoint y: 150, endPoint x: 402, endPoint y: 150, distance: 5.7
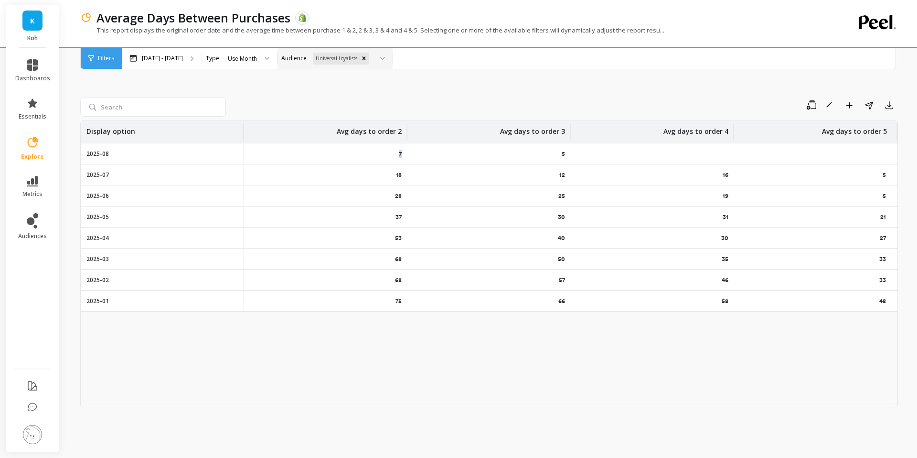
click at [402, 150] on div "7" at bounding box center [325, 153] width 163 height 21
drag, startPoint x: 115, startPoint y: 153, endPoint x: 87, endPoint y: 153, distance: 27.7
click at [87, 153] on div "2025-08" at bounding box center [162, 153] width 163 height 21
click at [87, 153] on p "2025-08" at bounding box center [97, 154] width 22 height 8
click at [400, 153] on p "7" at bounding box center [400, 154] width 3 height 8
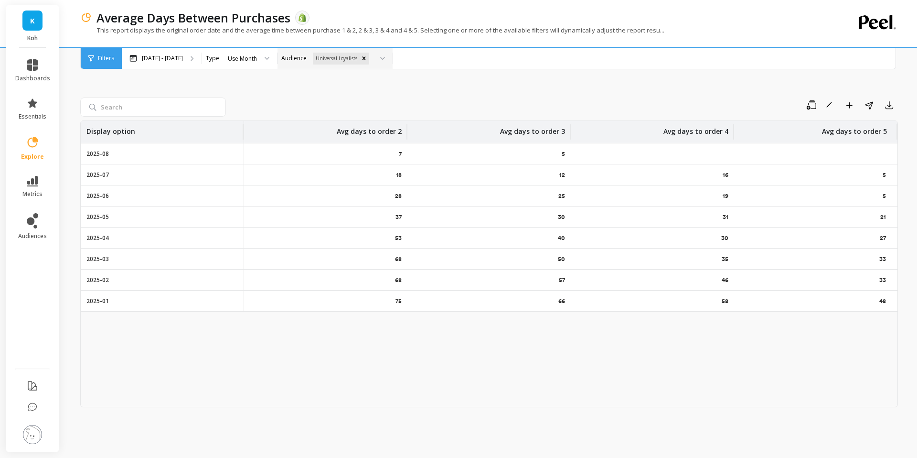
click at [400, 153] on p "7" at bounding box center [400, 154] width 3 height 8
